Goal: Transaction & Acquisition: Purchase product/service

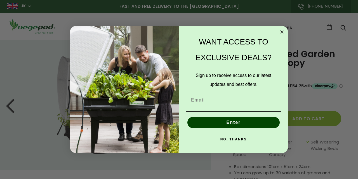
click at [282, 31] on circle "Close dialog" at bounding box center [282, 32] width 6 height 6
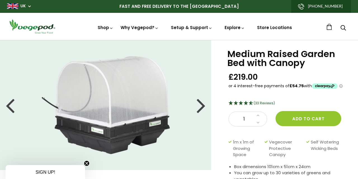
click at [201, 107] on div at bounding box center [201, 105] width 9 height 25
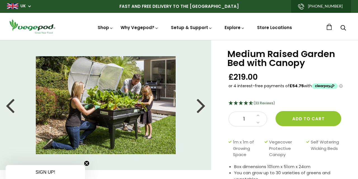
scroll to position [2, 0]
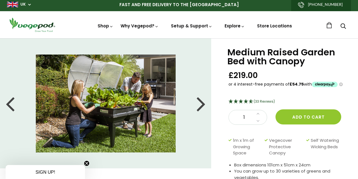
click at [201, 107] on div at bounding box center [201, 103] width 9 height 25
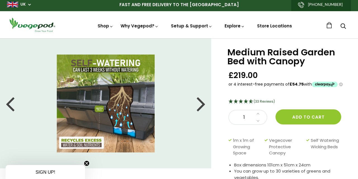
click at [201, 107] on div at bounding box center [201, 103] width 9 height 25
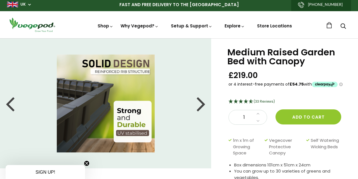
click at [201, 107] on div at bounding box center [201, 103] width 9 height 25
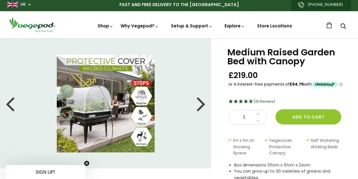
click at [201, 107] on div at bounding box center [201, 103] width 9 height 25
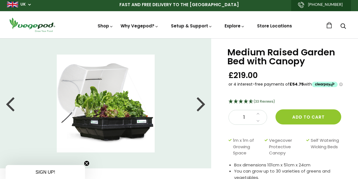
click at [201, 107] on div at bounding box center [201, 103] width 9 height 25
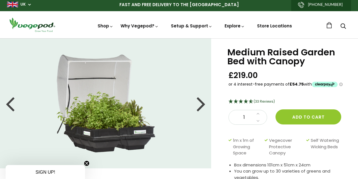
click at [201, 107] on div at bounding box center [201, 103] width 9 height 25
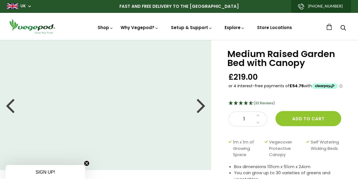
scroll to position [0, 0]
click at [223, 97] on div "Medium Raised Garden Bed with Canopy £219.00 (33 Reviews) 1 Add to cart 1m x 1m…" at bounding box center [284, 153] width 147 height 227
click at [204, 106] on div at bounding box center [201, 105] width 9 height 25
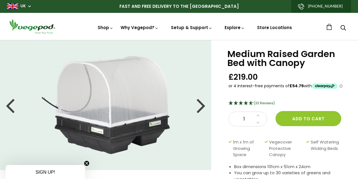
click at [204, 106] on div at bounding box center [201, 105] width 9 height 25
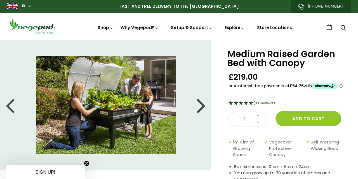
scroll to position [0, 0]
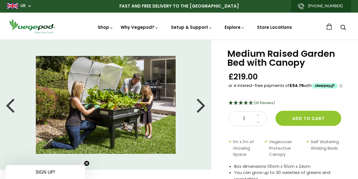
click at [204, 106] on div at bounding box center [201, 104] width 9 height 25
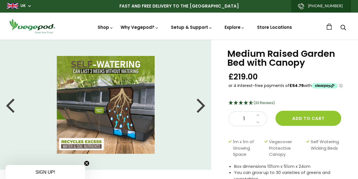
click at [204, 106] on div at bounding box center [201, 104] width 9 height 25
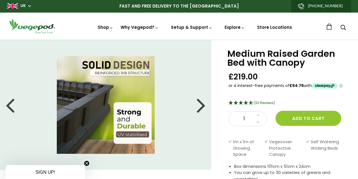
click at [204, 106] on div at bounding box center [201, 104] width 9 height 25
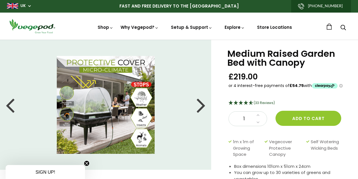
click at [203, 106] on div at bounding box center [201, 104] width 9 height 25
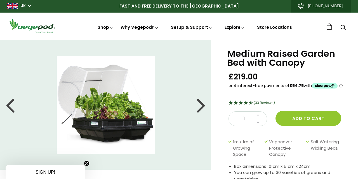
click at [203, 106] on div at bounding box center [201, 104] width 9 height 25
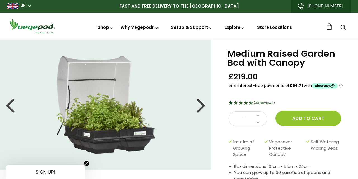
click at [203, 106] on div at bounding box center [201, 104] width 9 height 25
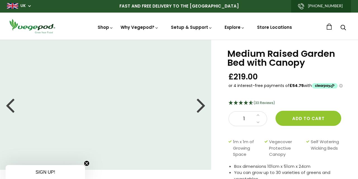
click at [203, 106] on div at bounding box center [201, 104] width 9 height 25
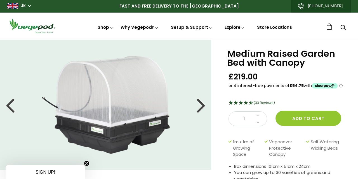
scroll to position [1, 0]
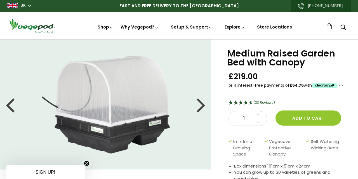
click at [203, 106] on div at bounding box center [201, 104] width 9 height 25
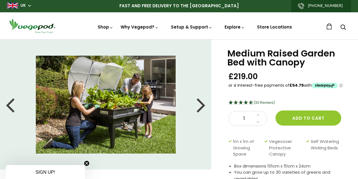
click at [156, 110] on img at bounding box center [106, 105] width 140 height 98
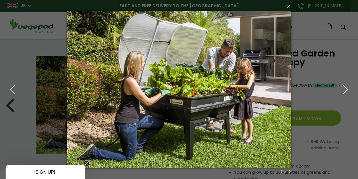
click at [347, 89] on use "button" at bounding box center [345, 89] width 4 height 9
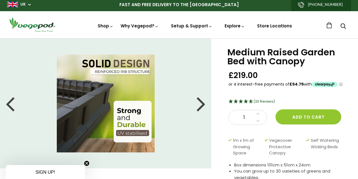
scroll to position [1, 0]
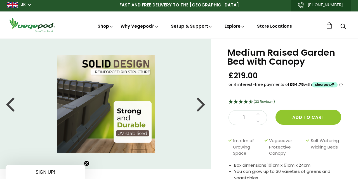
click at [201, 108] on div at bounding box center [201, 103] width 9 height 25
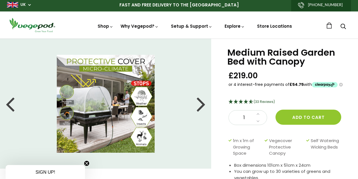
click at [201, 108] on div at bounding box center [201, 103] width 9 height 25
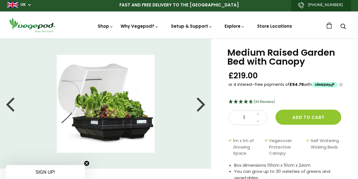
click at [201, 108] on div at bounding box center [201, 103] width 9 height 25
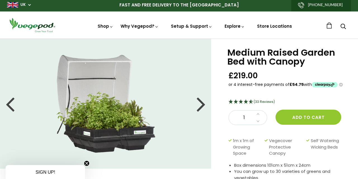
click at [201, 108] on div at bounding box center [201, 103] width 9 height 25
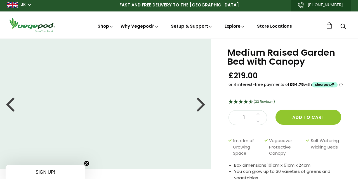
click at [201, 108] on div at bounding box center [201, 103] width 9 height 25
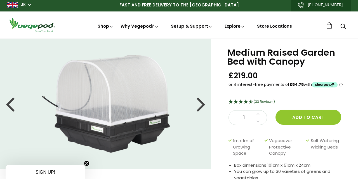
click at [201, 108] on div at bounding box center [201, 103] width 9 height 25
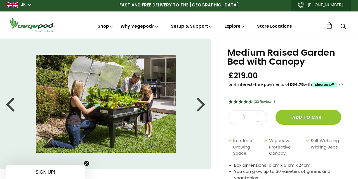
click at [265, 103] on span "(33 Reviews)" at bounding box center [264, 101] width 21 height 5
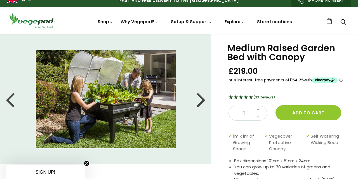
click at [26, 123] on li at bounding box center [105, 99] width 211 height 98
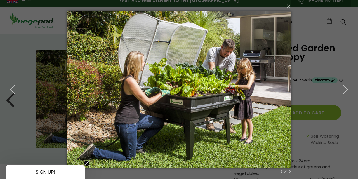
click at [56, 126] on div "× 5 of 10 Loading..." at bounding box center [179, 89] width 358 height 179
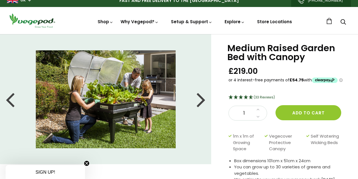
click at [56, 126] on img at bounding box center [106, 99] width 140 height 98
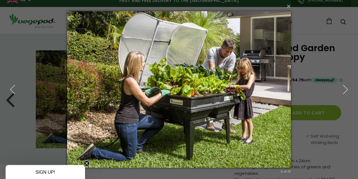
click at [56, 126] on div "× 5 of 10 Loading..." at bounding box center [179, 89] width 358 height 179
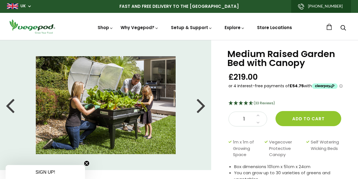
scroll to position [1, 0]
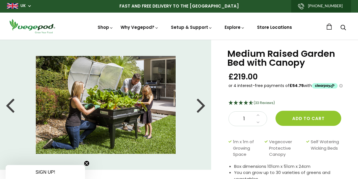
click at [281, 27] on link "Store Locations" at bounding box center [274, 27] width 35 height 6
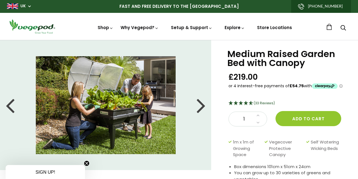
scroll to position [0, 0]
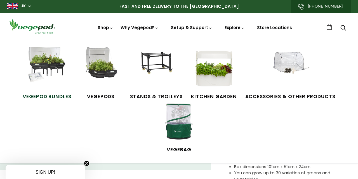
click at [54, 58] on img at bounding box center [47, 68] width 42 height 42
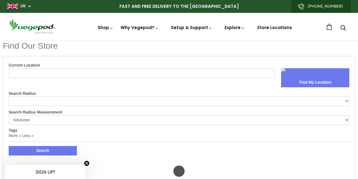
select select "m"
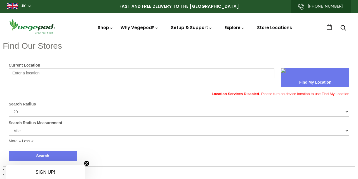
click at [143, 74] on input "Current Location" at bounding box center [142, 73] width 266 height 10
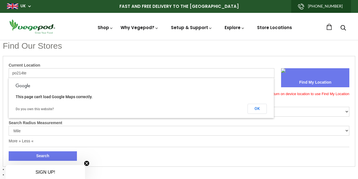
type input "po214te"
click at [43, 155] on button "Search" at bounding box center [43, 156] width 68 height 10
click at [258, 107] on button "OK" at bounding box center [257, 109] width 19 height 10
